Goal: Task Accomplishment & Management: Manage account settings

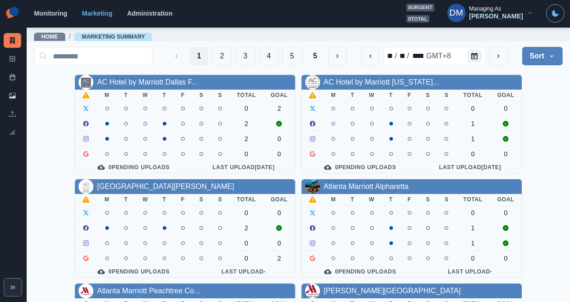
click at [288, 31] on div "Home / Marketing Summary" at bounding box center [298, 34] width 543 height 15
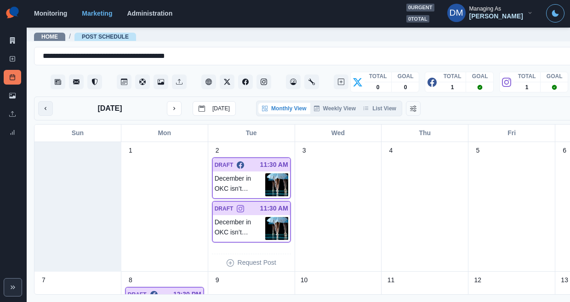
click at [43, 101] on button "previous month" at bounding box center [45, 108] width 15 height 15
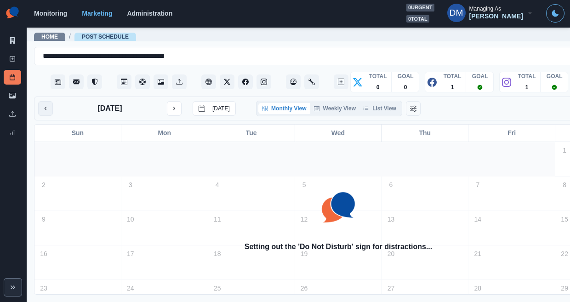
click at [43, 101] on button "previous month" at bounding box center [45, 108] width 15 height 15
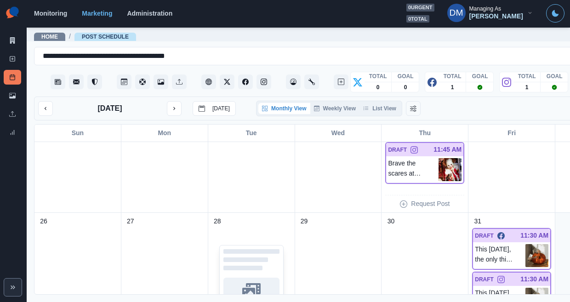
scroll to position [451, 0]
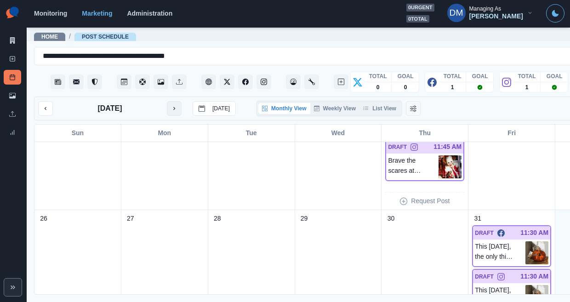
click at [167, 101] on button "next month" at bounding box center [174, 108] width 15 height 15
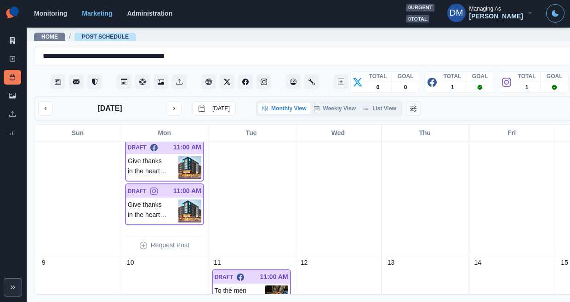
scroll to position [98, 0]
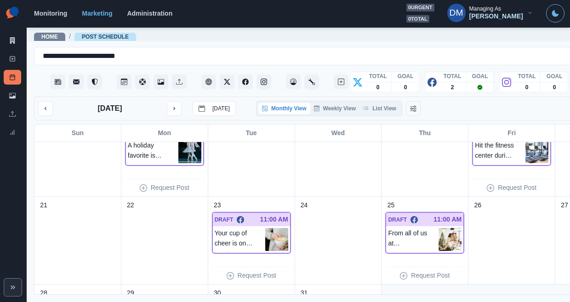
scroll to position [248, 0]
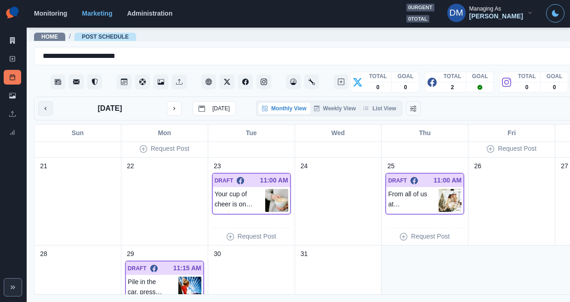
click at [45, 107] on icon "previous month" at bounding box center [46, 108] width 2 height 3
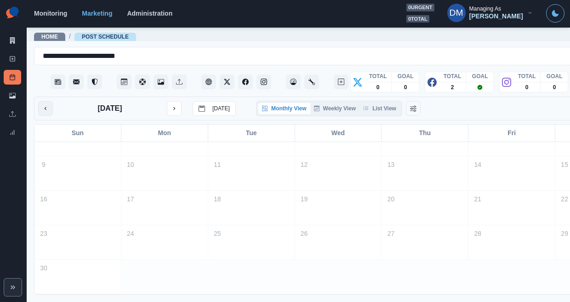
scroll to position [55, 0]
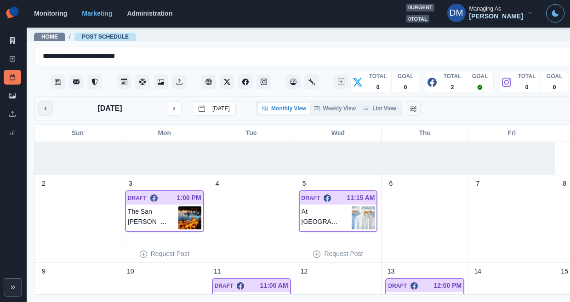
click at [45, 107] on icon "previous month" at bounding box center [46, 108] width 2 height 3
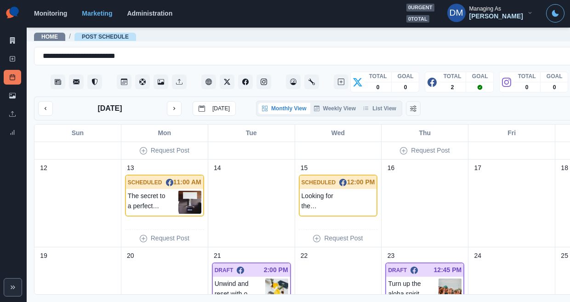
scroll to position [126, 0]
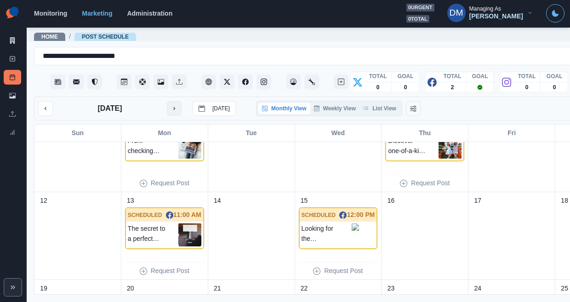
click at [171, 105] on icon "next month" at bounding box center [174, 108] width 6 height 6
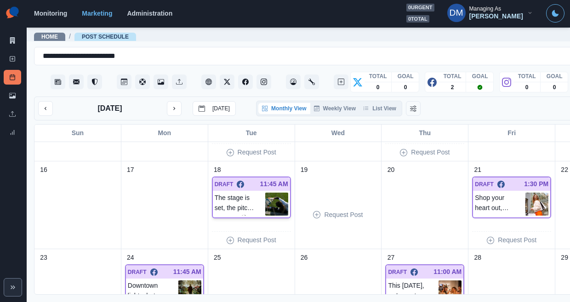
scroll to position [252, 0]
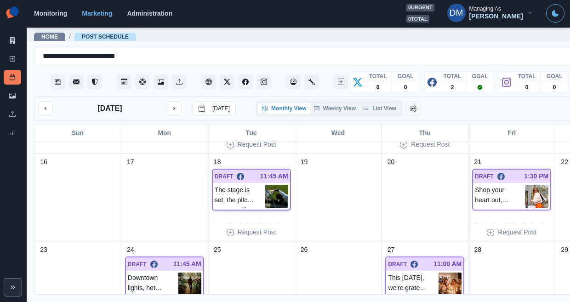
click at [265, 185] on img at bounding box center [276, 196] width 23 height 23
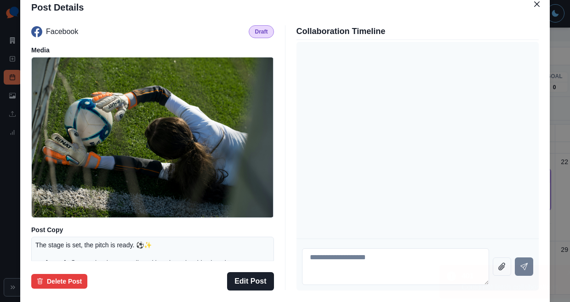
scroll to position [107, 0]
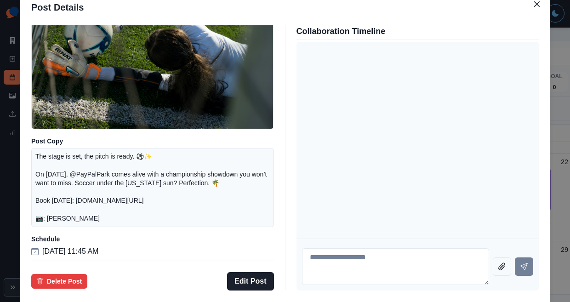
click at [64, 177] on div "Post Details Facebook Draft Media Post Copy The stage is set, the pitch is read…" at bounding box center [285, 151] width 570 height 302
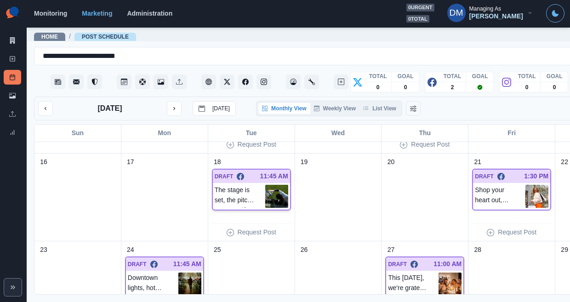
click at [265, 185] on img at bounding box center [276, 196] width 23 height 23
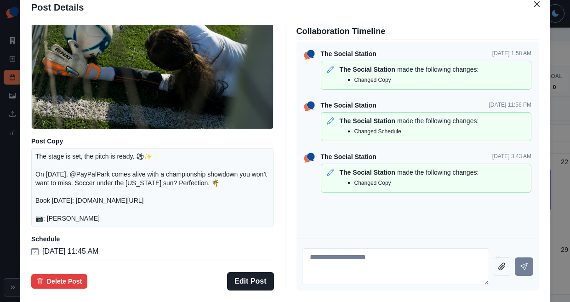
click at [73, 160] on div "Post Details Facebook Draft Media Post Copy The stage is set, the pitch is read…" at bounding box center [285, 151] width 570 height 302
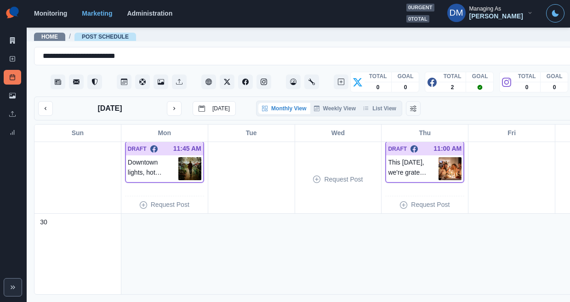
scroll to position [375, 0]
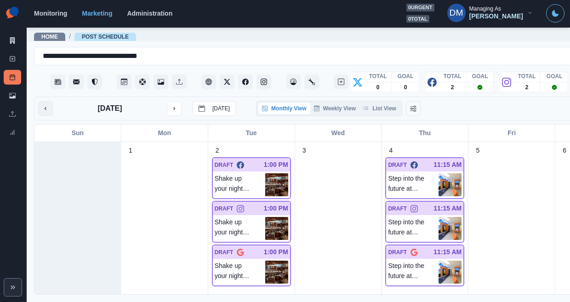
click at [46, 101] on button "previous month" at bounding box center [45, 108] width 15 height 15
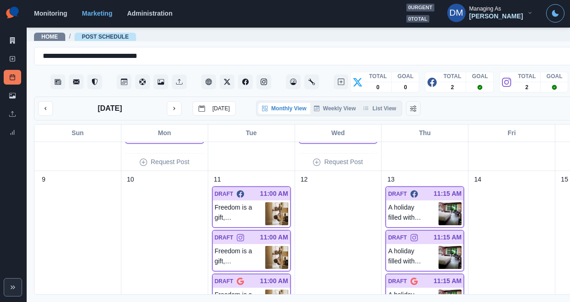
scroll to position [172, 0]
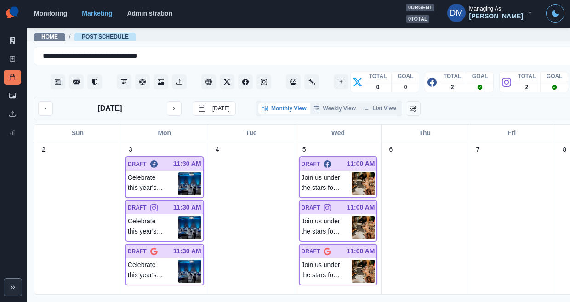
click at [44, 101] on button "previous month" at bounding box center [45, 108] width 15 height 15
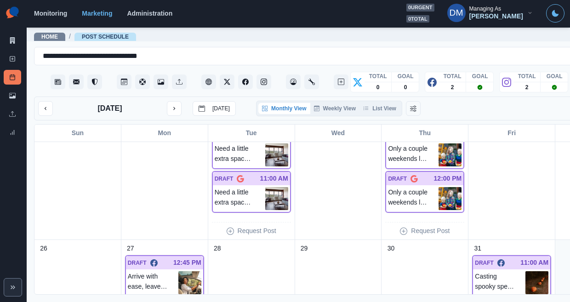
scroll to position [705, 0]
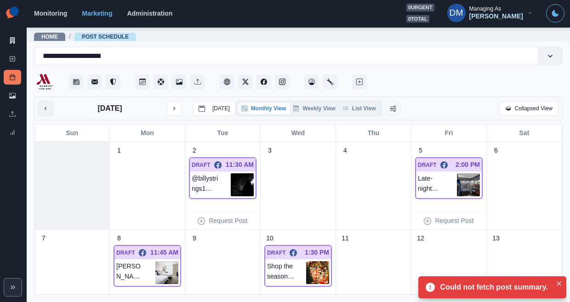
click at [43, 101] on button "previous month" at bounding box center [45, 108] width 15 height 15
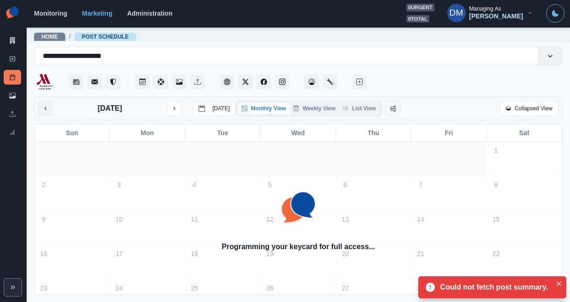
click at [43, 101] on button "previous month" at bounding box center [45, 108] width 15 height 15
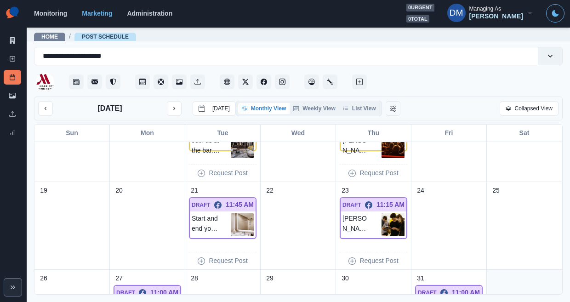
scroll to position [272, 0]
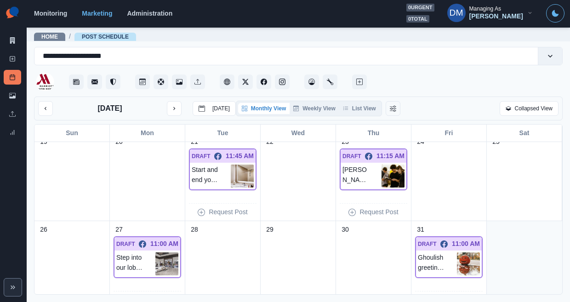
click at [171, 105] on icon "next month" at bounding box center [174, 108] width 6 height 6
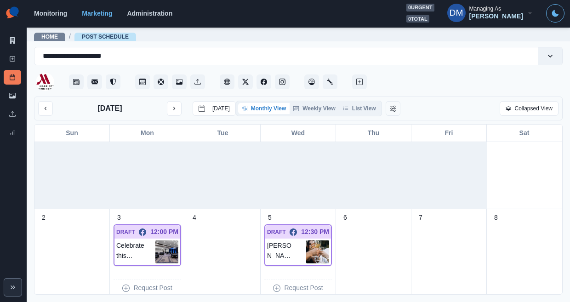
scroll to position [0, 0]
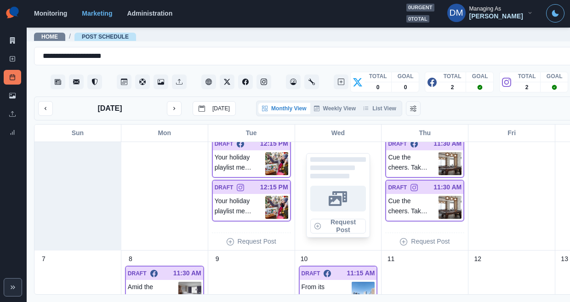
scroll to position [24, 0]
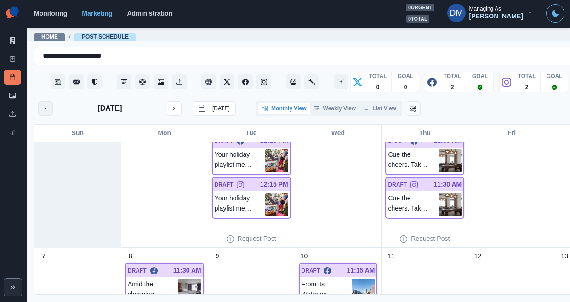
click at [44, 101] on button "previous month" at bounding box center [45, 108] width 15 height 15
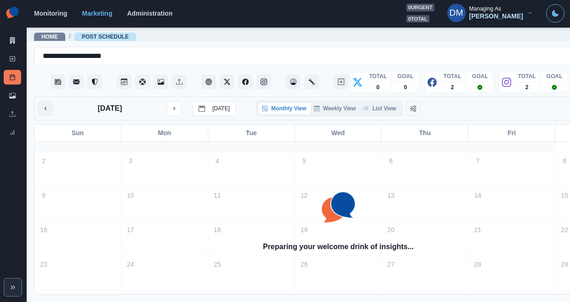
click at [44, 101] on button "previous month" at bounding box center [45, 108] width 15 height 15
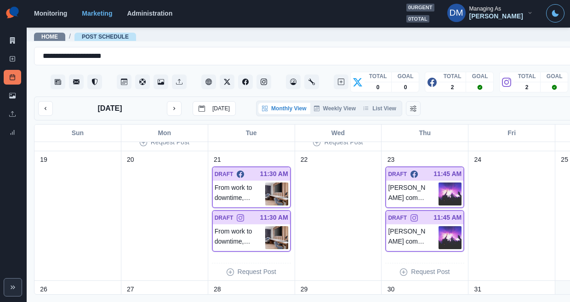
scroll to position [365, 0]
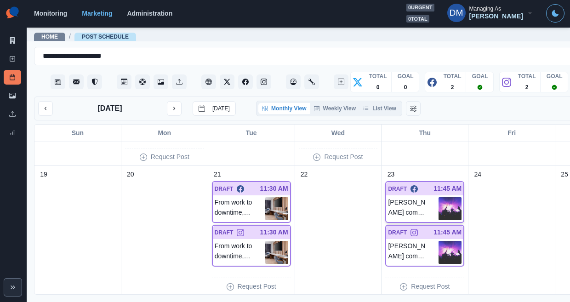
click at [439, 197] on img at bounding box center [450, 208] width 23 height 23
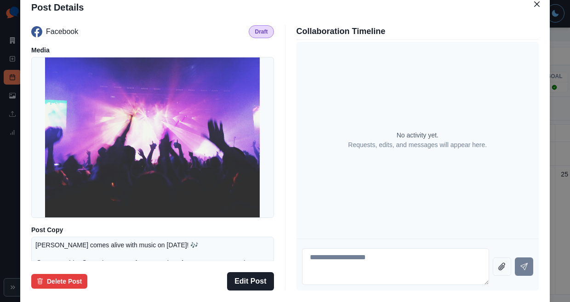
scroll to position [120, 0]
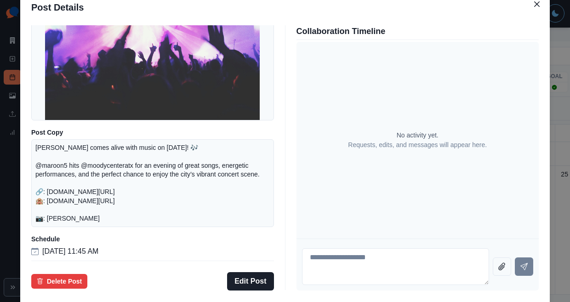
click at [69, 180] on div "Post Details Facebook Draft Media Post Copy Austin comes alive with music on [D…" at bounding box center [285, 151] width 570 height 302
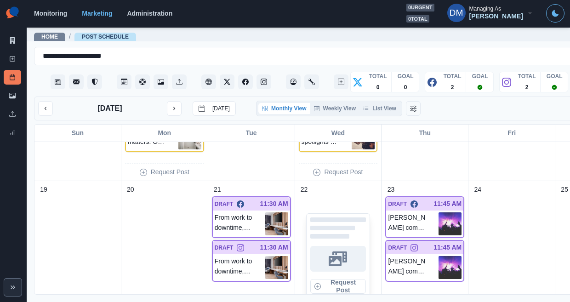
scroll to position [348, 0]
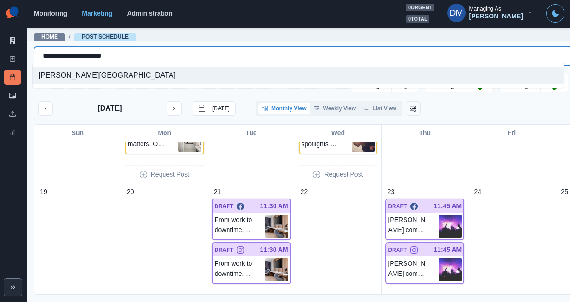
drag, startPoint x: 40, startPoint y: 54, endPoint x: 161, endPoint y: 53, distance: 120.9
click at [163, 54] on div "**********" at bounding box center [326, 56] width 567 height 13
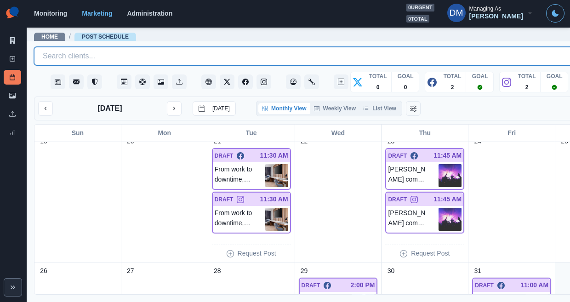
scroll to position [331, 0]
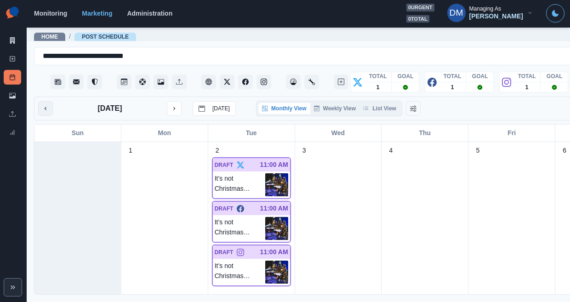
click at [42, 105] on icon "previous month" at bounding box center [45, 108] width 6 height 6
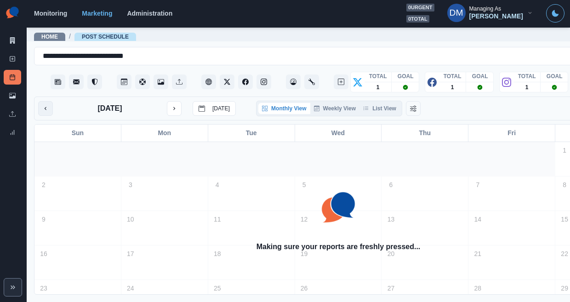
click at [42, 105] on icon "previous month" at bounding box center [45, 108] width 6 height 6
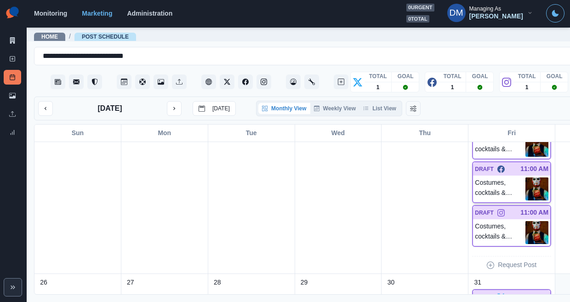
scroll to position [553, 0]
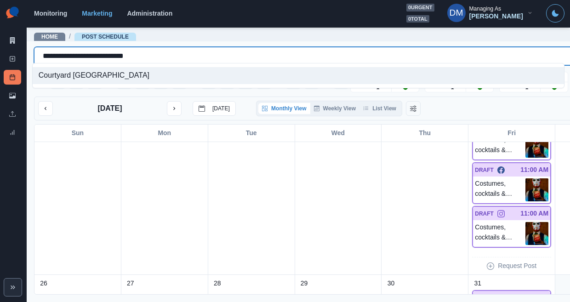
drag, startPoint x: 39, startPoint y: 53, endPoint x: 171, endPoint y: 57, distance: 132.5
click at [171, 57] on div "**********" at bounding box center [325, 56] width 583 height 15
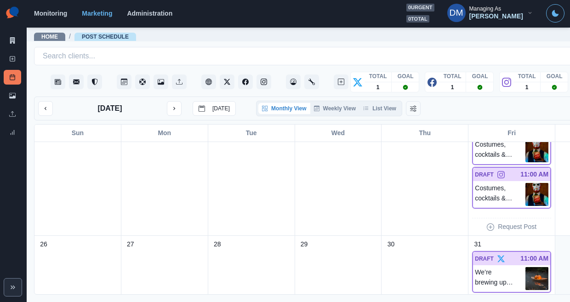
scroll to position [609, 0]
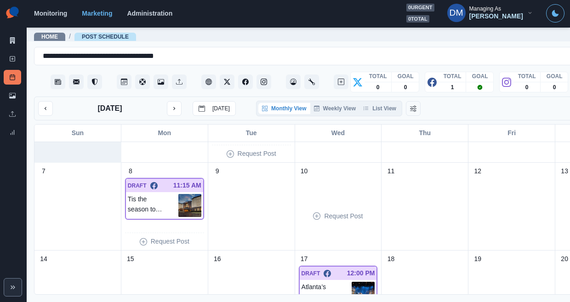
scroll to position [193, 0]
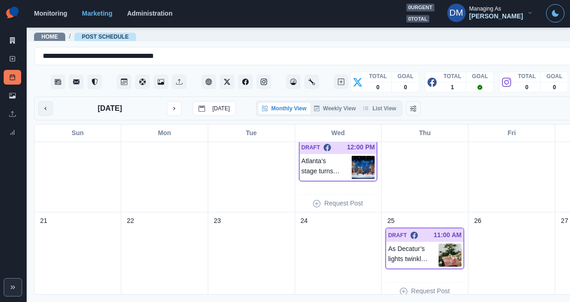
click at [40, 101] on button "previous month" at bounding box center [45, 108] width 15 height 15
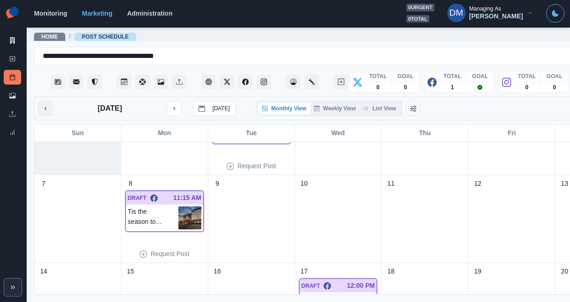
click at [40, 101] on button "previous month" at bounding box center [45, 108] width 15 height 15
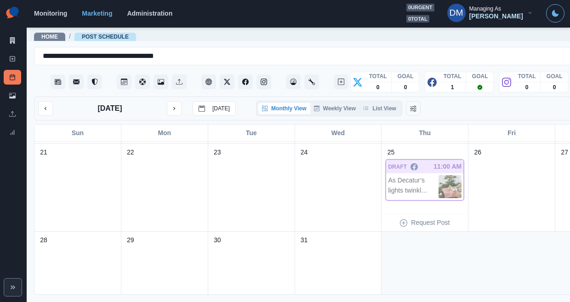
scroll to position [174, 0]
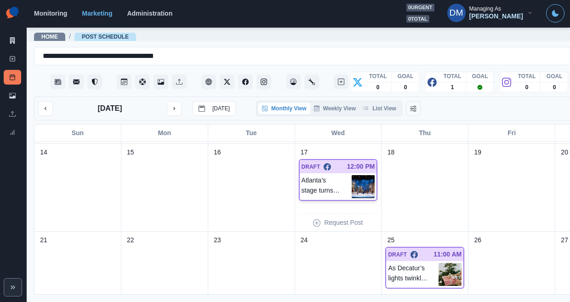
click at [352, 175] on img at bounding box center [363, 186] width 23 height 23
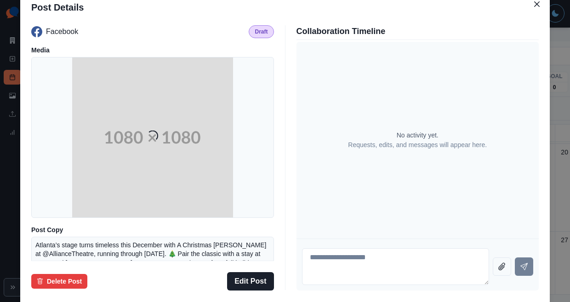
click at [61, 150] on div "Post Details Facebook Draft Media Loading... Post Copy Atlanta’s stage turns ti…" at bounding box center [285, 151] width 570 height 302
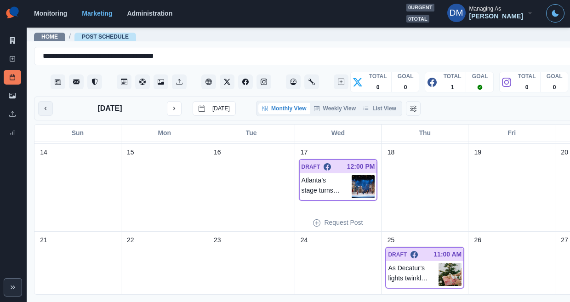
click at [43, 105] on icon "previous month" at bounding box center [45, 108] width 6 height 6
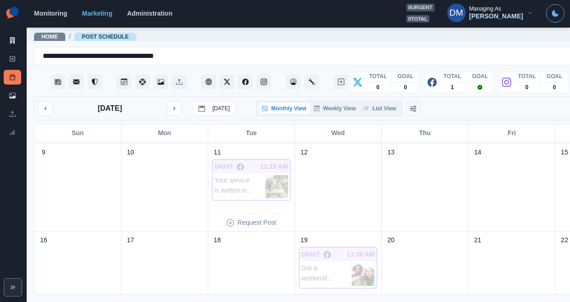
scroll to position [262, 0]
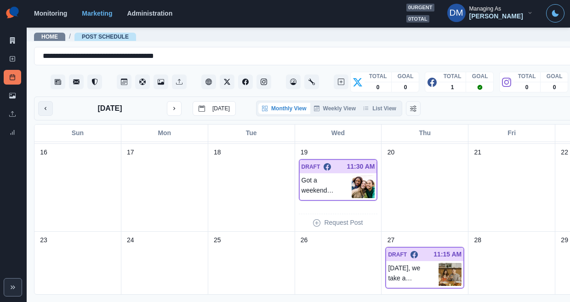
click at [42, 105] on icon "previous month" at bounding box center [45, 108] width 6 height 6
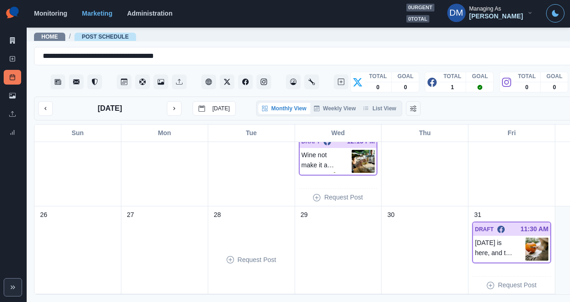
scroll to position [218, 0]
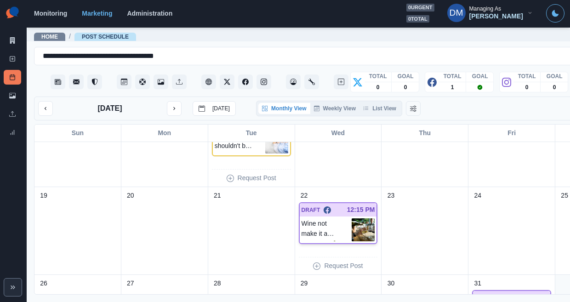
click at [352, 218] on img at bounding box center [363, 229] width 23 height 23
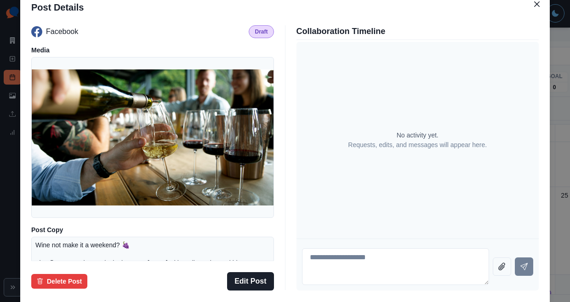
scroll to position [35, 0]
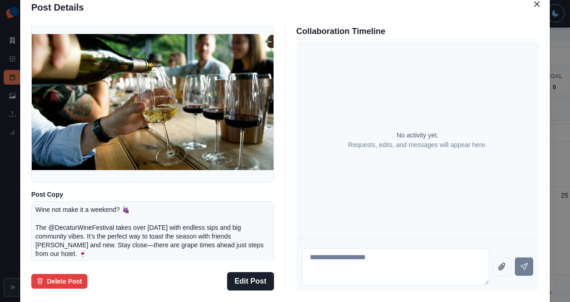
click at [86, 151] on div "Facebook Draft Media Post Copy Wine not make it a weekend? 🍇 The @DecaturWineFe…" at bounding box center [285, 158] width 530 height 273
click at [74, 128] on div "Post Details Facebook Draft Media Post Copy Wine not make it a weekend? 🍇 The @…" at bounding box center [285, 151] width 570 height 302
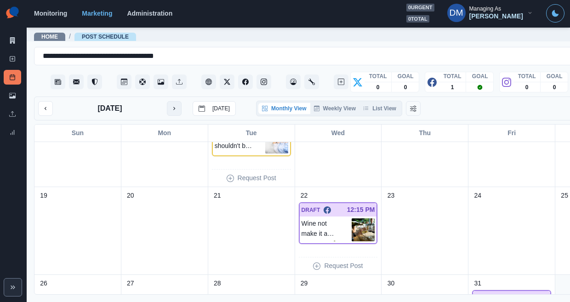
click at [167, 101] on button "next month" at bounding box center [174, 108] width 15 height 15
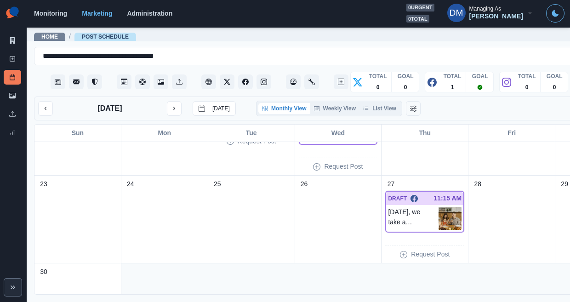
scroll to position [375, 0]
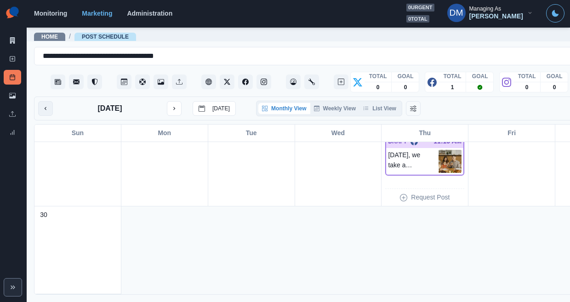
click at [43, 101] on button "previous month" at bounding box center [45, 108] width 15 height 15
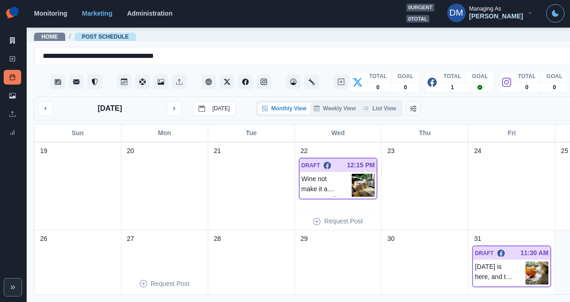
scroll to position [262, 0]
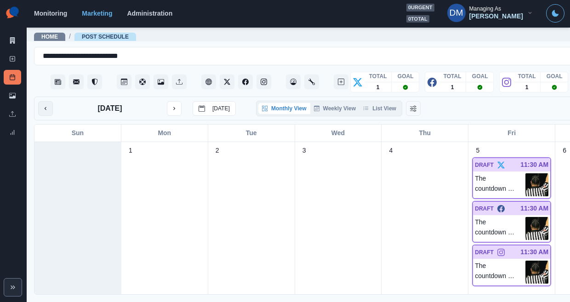
click at [42, 105] on icon "previous month" at bounding box center [45, 108] width 6 height 6
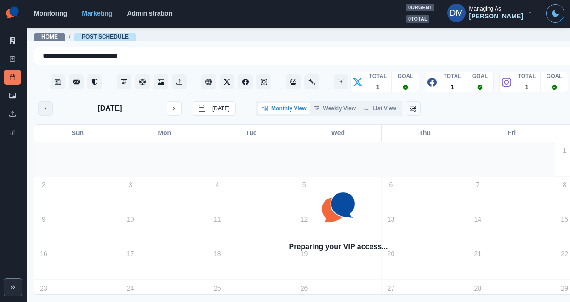
click at [42, 105] on icon "previous month" at bounding box center [45, 108] width 6 height 6
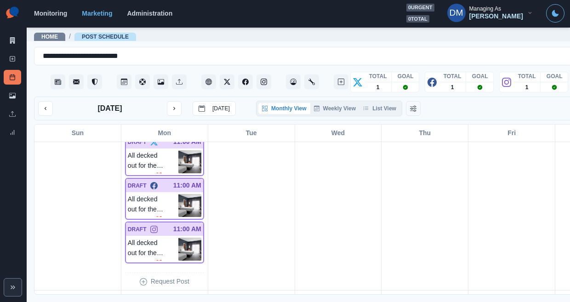
scroll to position [65, 0]
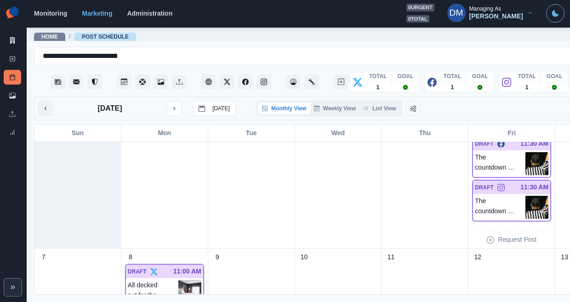
click at [43, 101] on button "previous month" at bounding box center [45, 108] width 15 height 15
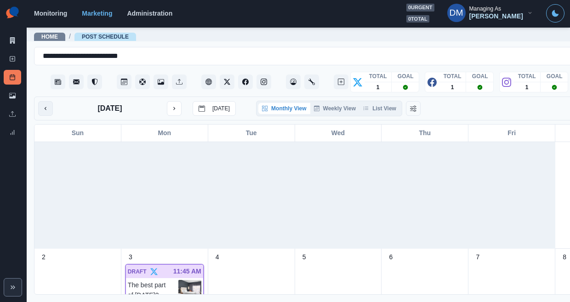
click at [43, 101] on button "previous month" at bounding box center [45, 108] width 15 height 15
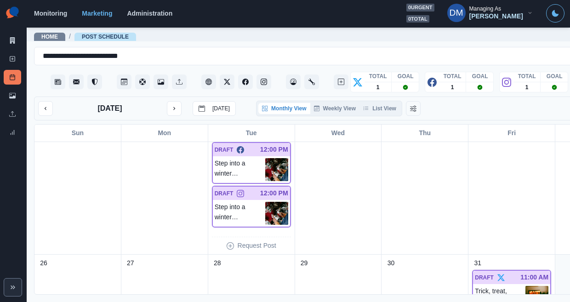
scroll to position [547, 0]
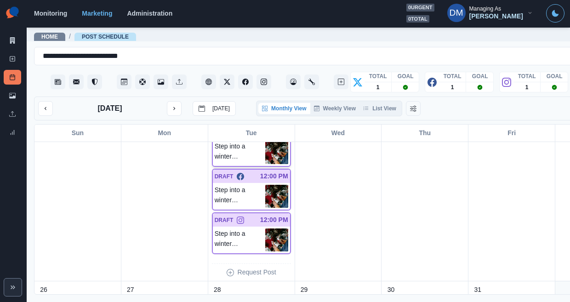
click at [265, 141] on img at bounding box center [276, 152] width 23 height 23
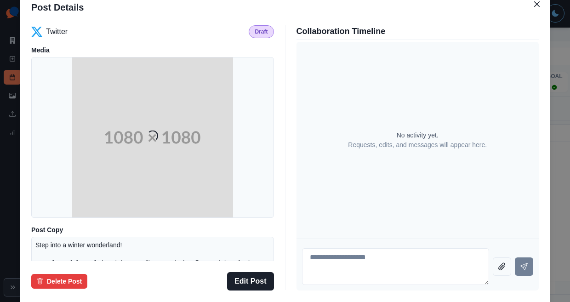
scroll to position [120, 0]
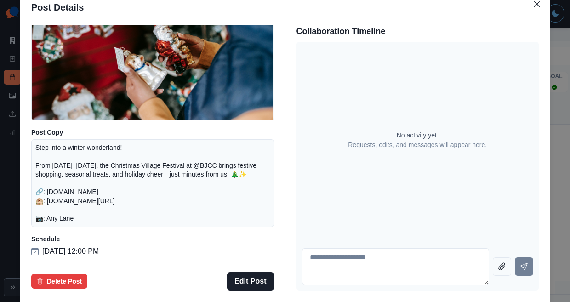
click at [57, 166] on div "Post Details Twitter Draft Media Post Copy Step into a winter wonderland! From …" at bounding box center [285, 151] width 570 height 302
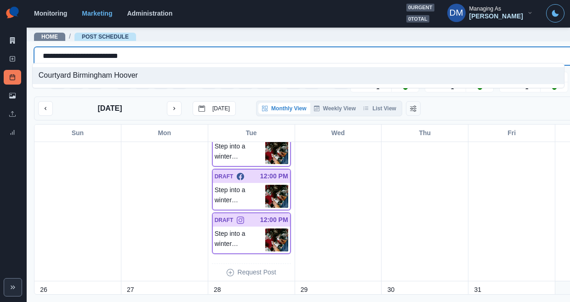
drag, startPoint x: 40, startPoint y: 54, endPoint x: 207, endPoint y: 64, distance: 167.7
click at [207, 64] on body "**********" at bounding box center [285, 151] width 570 height 302
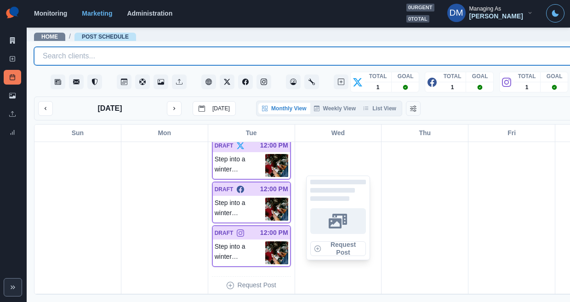
scroll to position [544, 0]
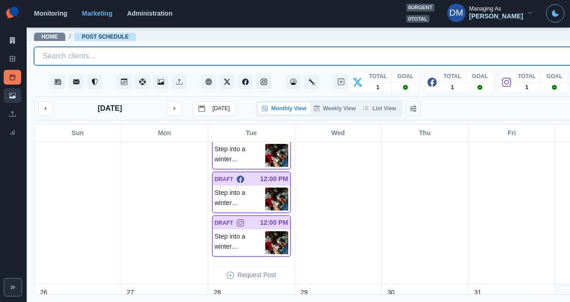
click at [19, 88] on link "Media Library" at bounding box center [12, 95] width 17 height 15
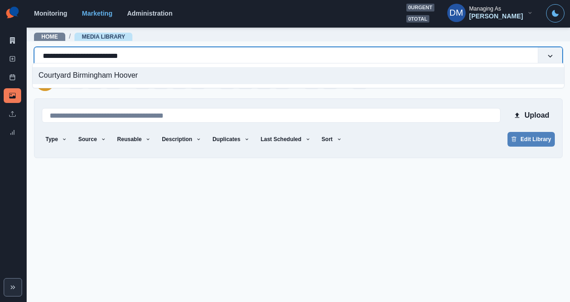
drag, startPoint x: 40, startPoint y: 53, endPoint x: 168, endPoint y: 56, distance: 128.3
click at [168, 56] on div "**********" at bounding box center [286, 56] width 487 height 13
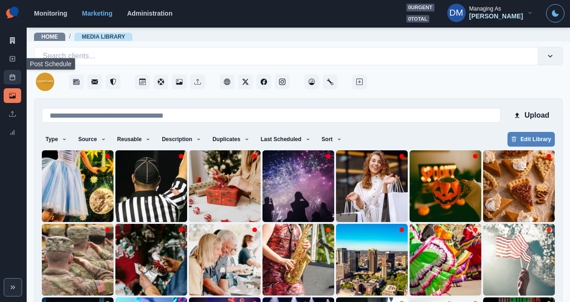
click at [12, 70] on link "Post Schedule" at bounding box center [12, 77] width 17 height 15
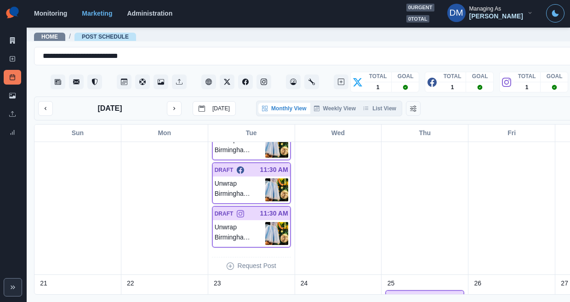
scroll to position [394, 0]
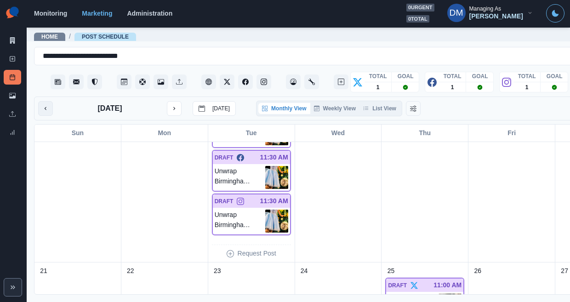
click at [38, 101] on button "previous month" at bounding box center [45, 108] width 15 height 15
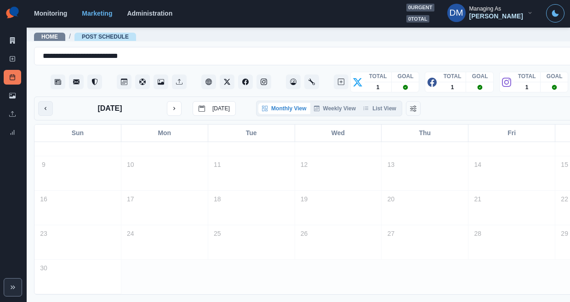
scroll to position [55, 0]
click at [38, 101] on button "previous month" at bounding box center [45, 108] width 15 height 15
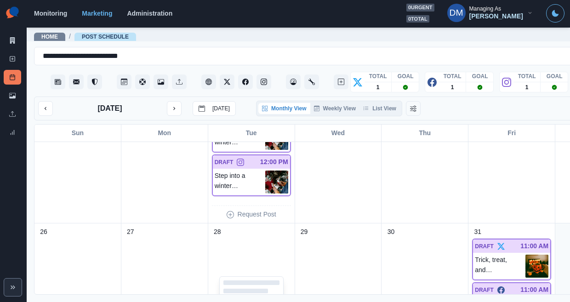
scroll to position [558, 0]
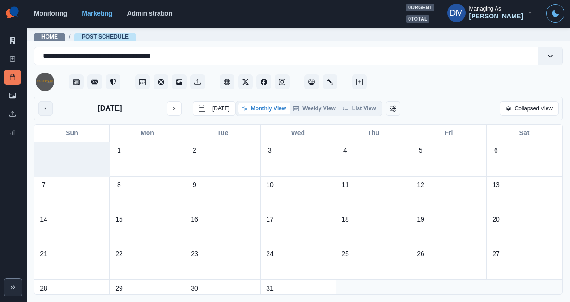
click at [40, 101] on button "previous month" at bounding box center [45, 108] width 15 height 15
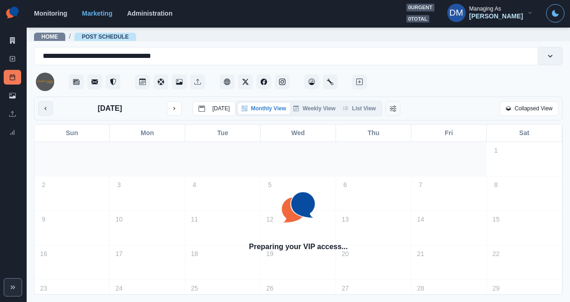
click at [40, 101] on button "previous month" at bounding box center [45, 108] width 15 height 15
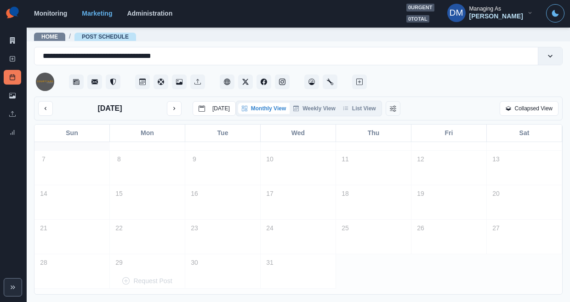
scroll to position [19, 0]
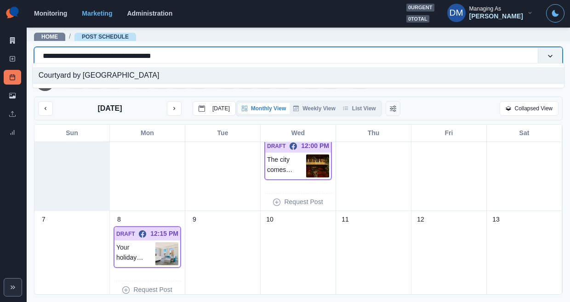
drag, startPoint x: 40, startPoint y: 54, endPoint x: 243, endPoint y: 53, distance: 203.2
click at [243, 53] on div "**********" at bounding box center [286, 56] width 487 height 13
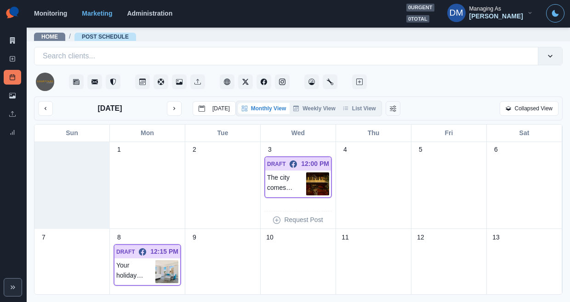
scroll to position [0, 0]
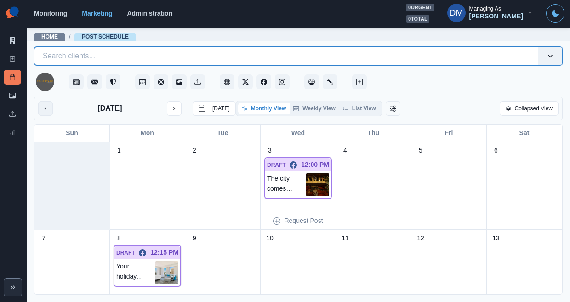
click at [42, 105] on icon "previous month" at bounding box center [45, 108] width 6 height 6
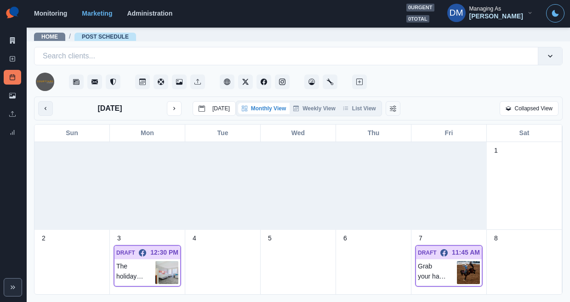
click at [42, 105] on icon "previous month" at bounding box center [45, 108] width 6 height 6
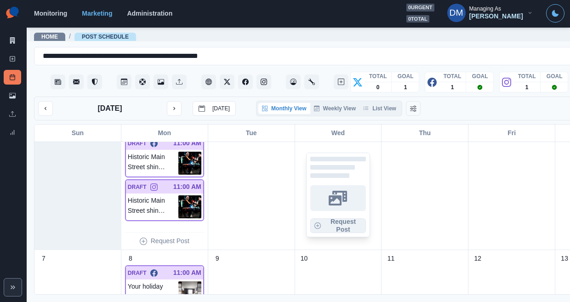
scroll to position [54, 0]
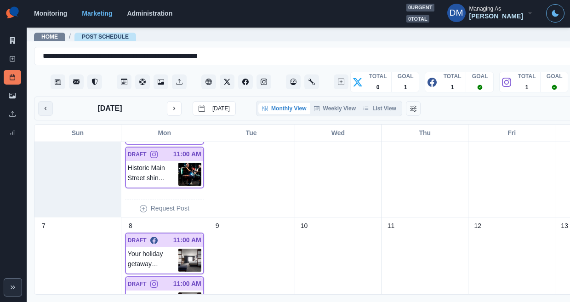
click at [38, 101] on button "previous month" at bounding box center [45, 108] width 15 height 15
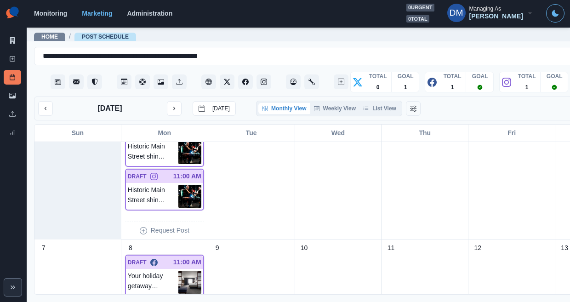
scroll to position [13, 0]
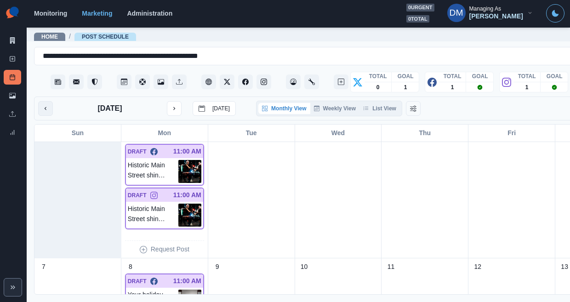
click at [46, 101] on button "previous month" at bounding box center [45, 108] width 15 height 15
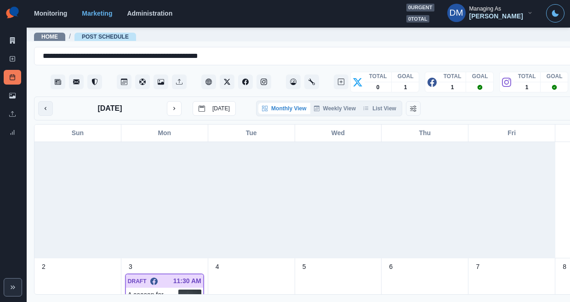
click at [43, 105] on icon "previous month" at bounding box center [45, 108] width 6 height 6
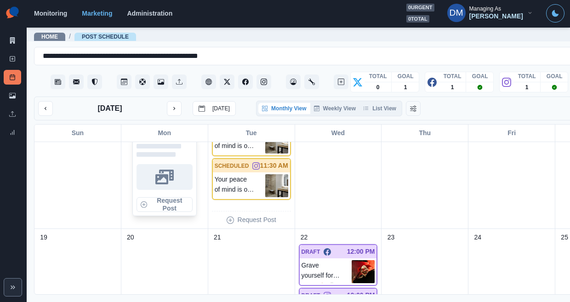
scroll to position [397, 0]
